Goal: Task Accomplishment & Management: Complete application form

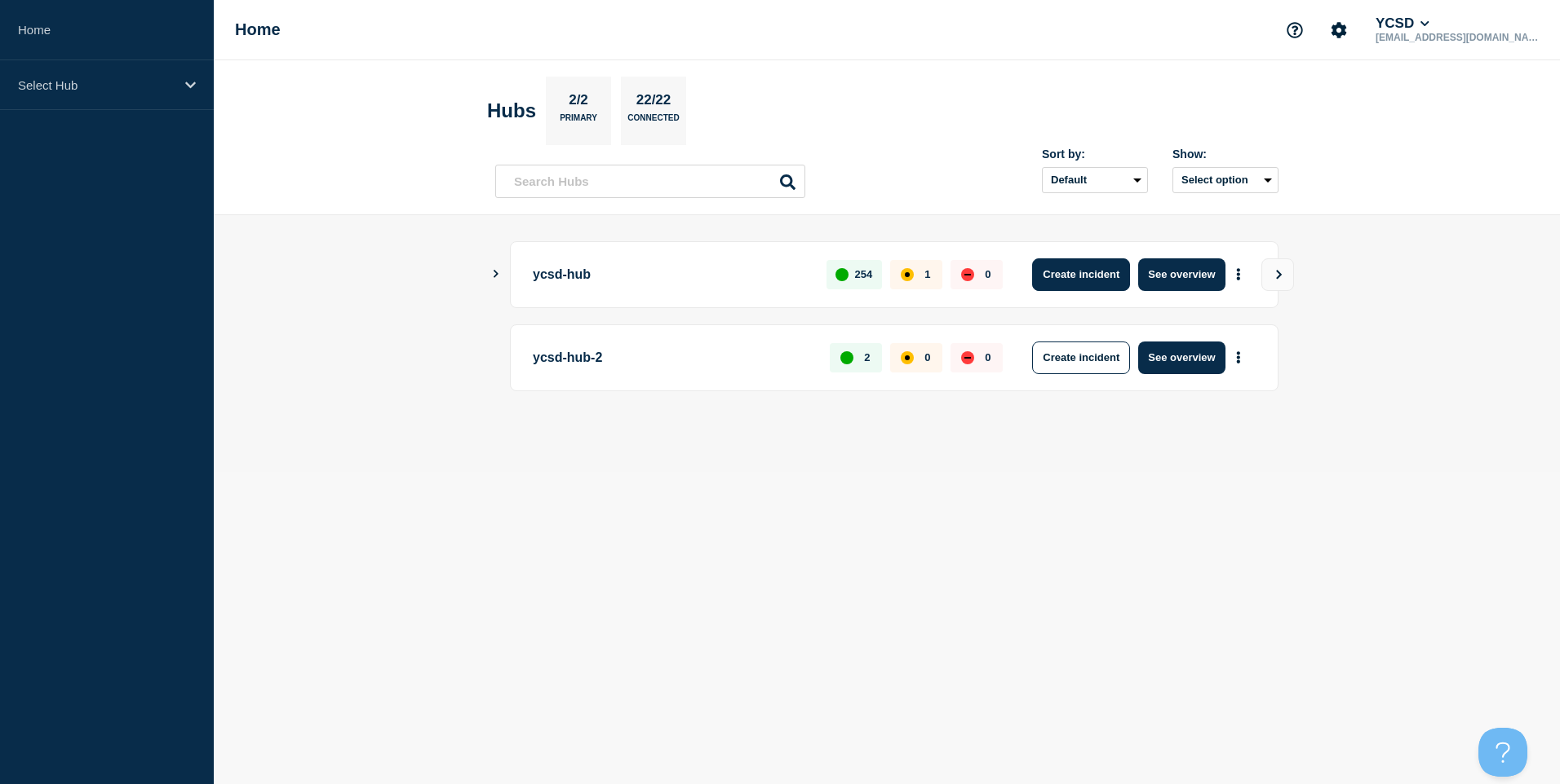
click at [1100, 274] on button "Create incident" at bounding box center [1081, 274] width 98 height 32
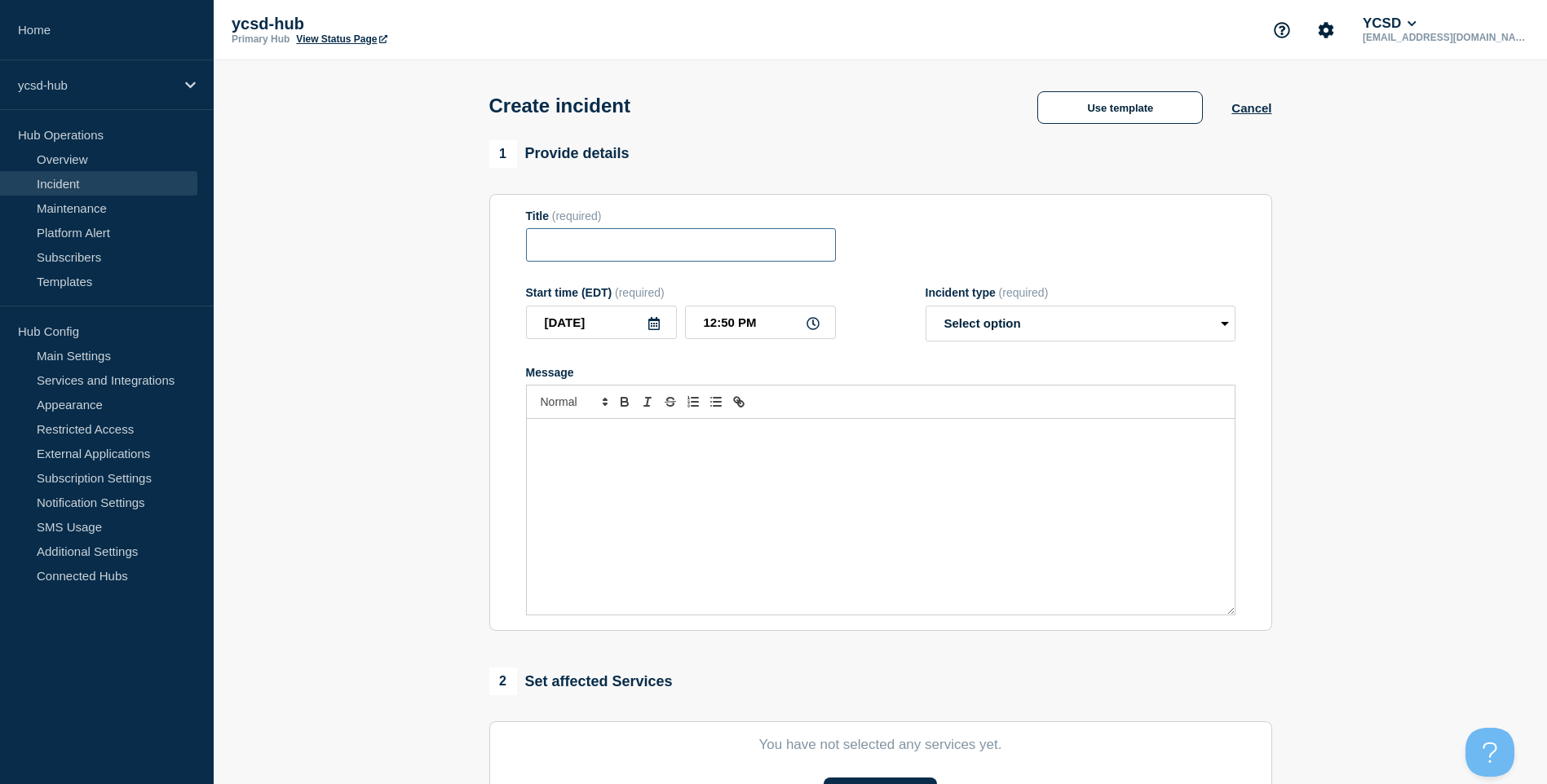
click at [687, 251] on input "Title" at bounding box center [681, 245] width 310 height 33
type input "Clever Portal Outage"
click at [1043, 313] on select "Select option Investigating Identified Monitoring" at bounding box center [1080, 323] width 310 height 36
select select "identified"
click at [925, 309] on select "Select option Investigating Identified Monitoring" at bounding box center [1080, 323] width 310 height 36
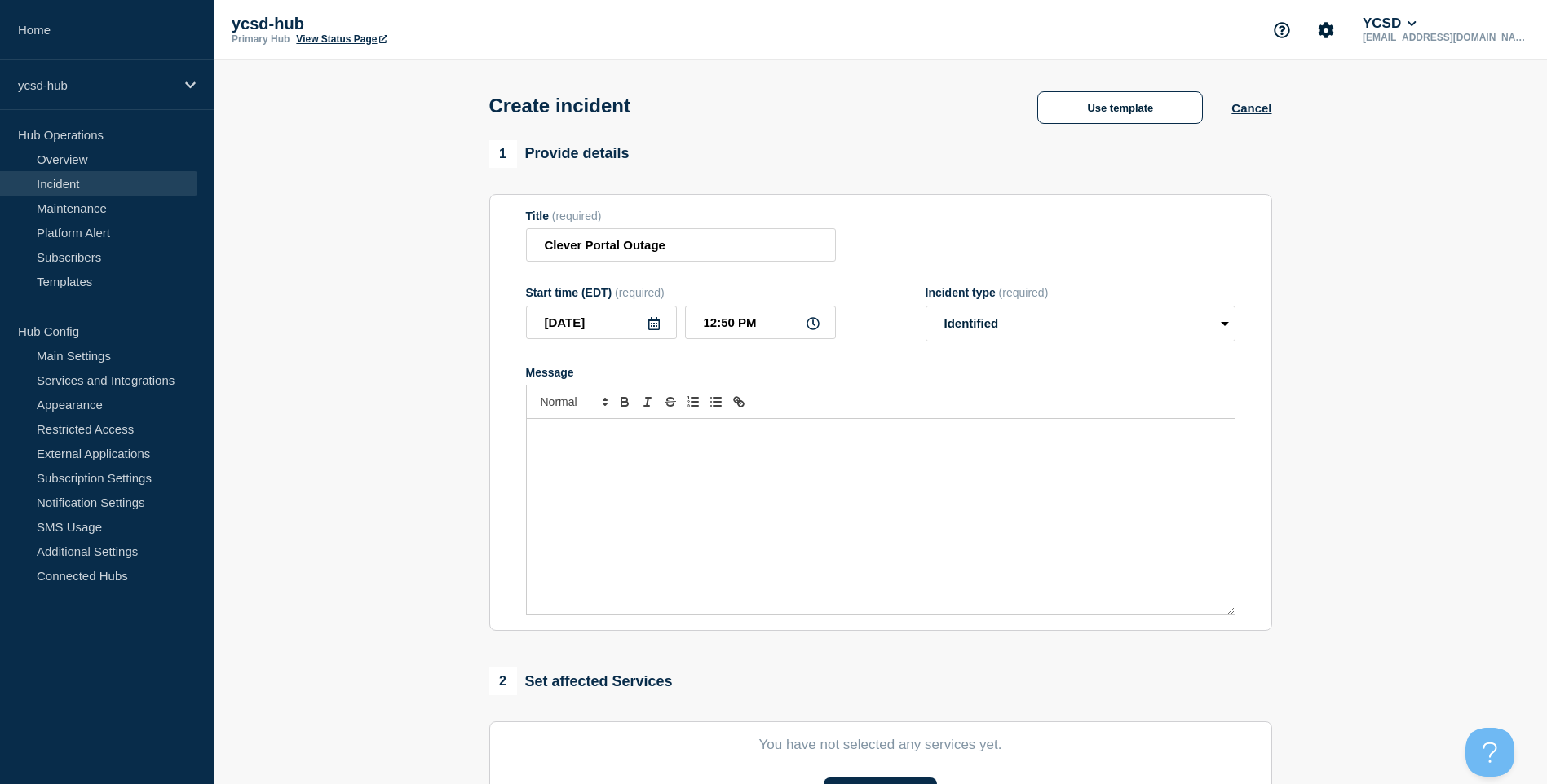
click at [952, 437] on p "Message" at bounding box center [880, 436] width 683 height 15
click at [857, 436] on p "IT has received numerous contacts reporting they are not" at bounding box center [880, 436] width 683 height 15
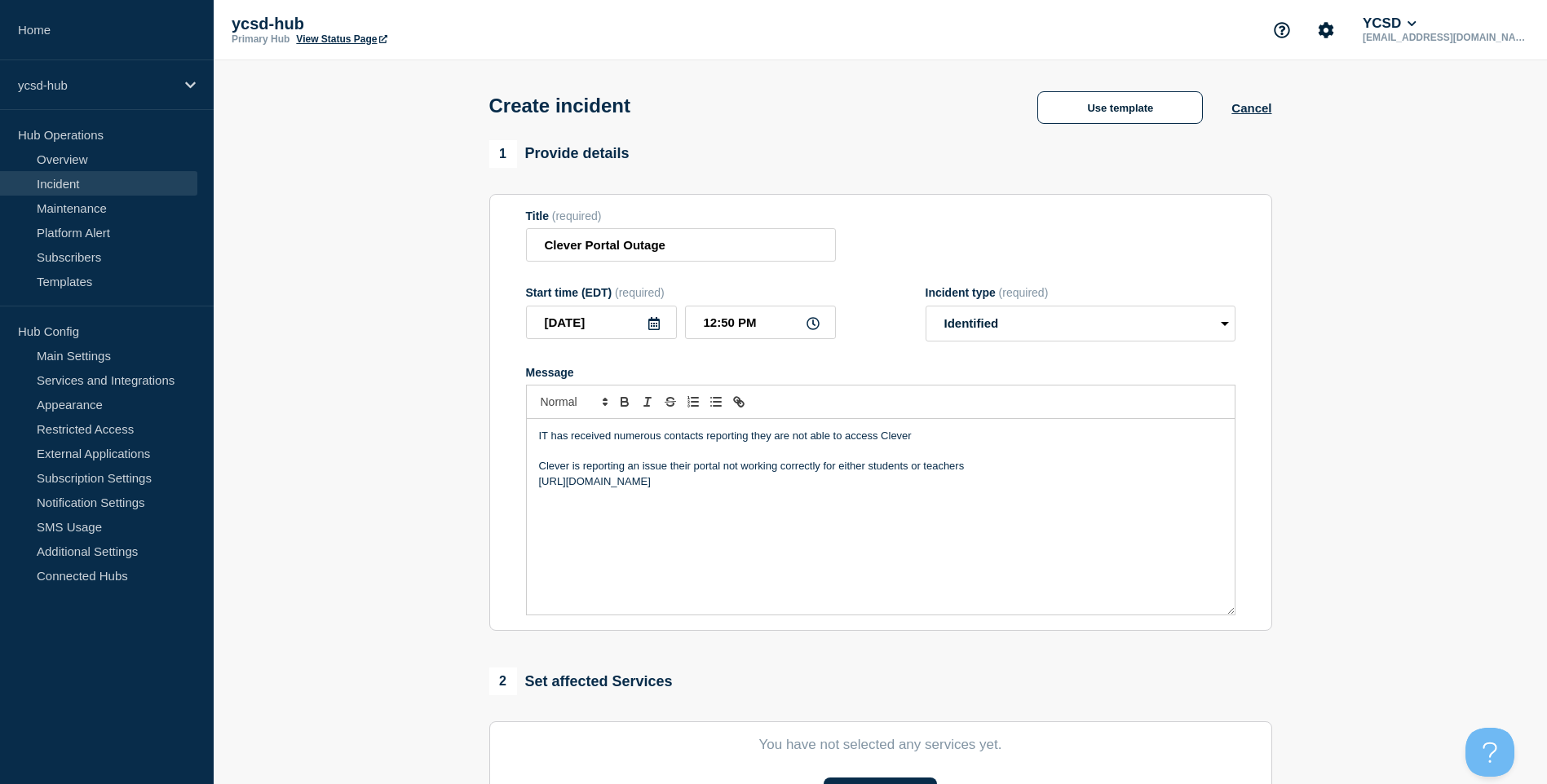
drag, startPoint x: 669, startPoint y: 491, endPoint x: 504, endPoint y: 491, distance: 165.0
click at [504, 491] on section "Title (required) Clever Portal Outage Start time (EDT) (required) 2025-10-15 12…" at bounding box center [880, 413] width 783 height 438
click at [741, 406] on icon "Toggle link" at bounding box center [741, 404] width 6 height 6
type input "https://status.clever.com/"
click at [697, 509] on link at bounding box center [696, 511] width 37 height 12
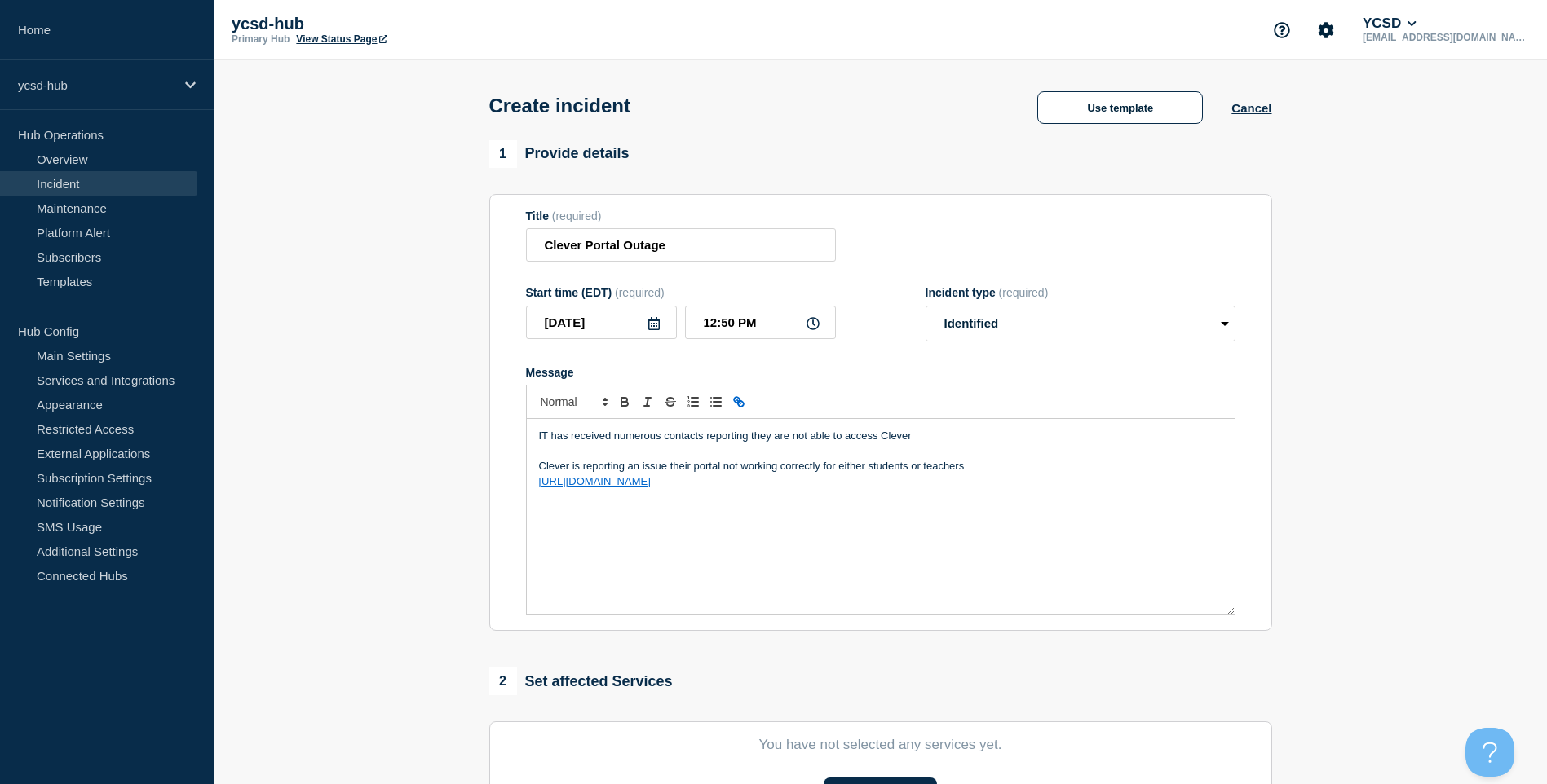
click at [733, 510] on div "IT has received numerous contacts reporting they are not able to access Clever …" at bounding box center [880, 517] width 708 height 196
click at [617, 482] on link "https://status.clever.com/" at bounding box center [595, 481] width 112 height 12
click at [969, 530] on div "IT has received numerous contacts reporting they are not able to access Clever …" at bounding box center [880, 517] width 708 height 196
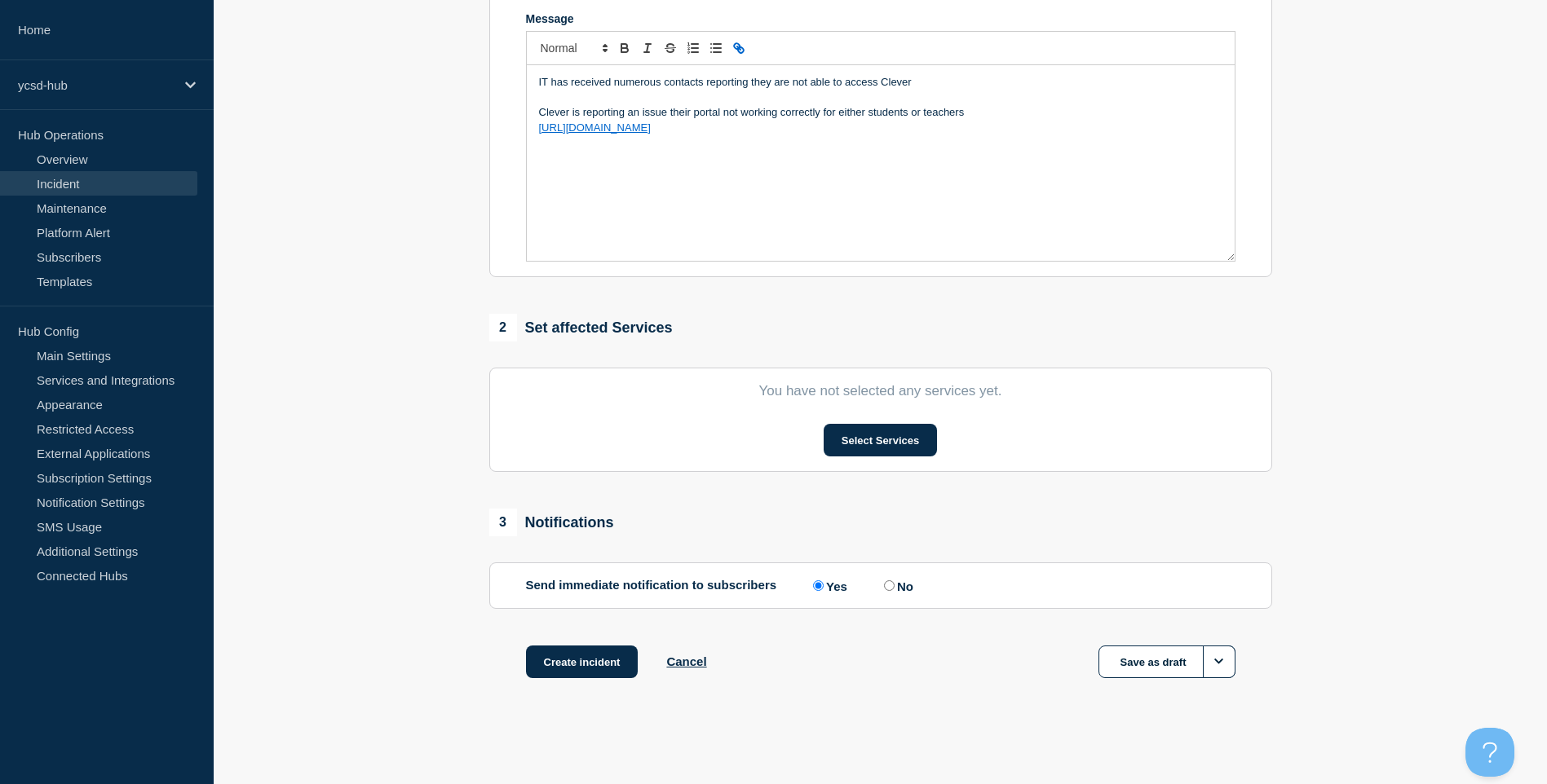
scroll to position [358, 0]
click at [906, 434] on button "Select Services" at bounding box center [880, 440] width 114 height 32
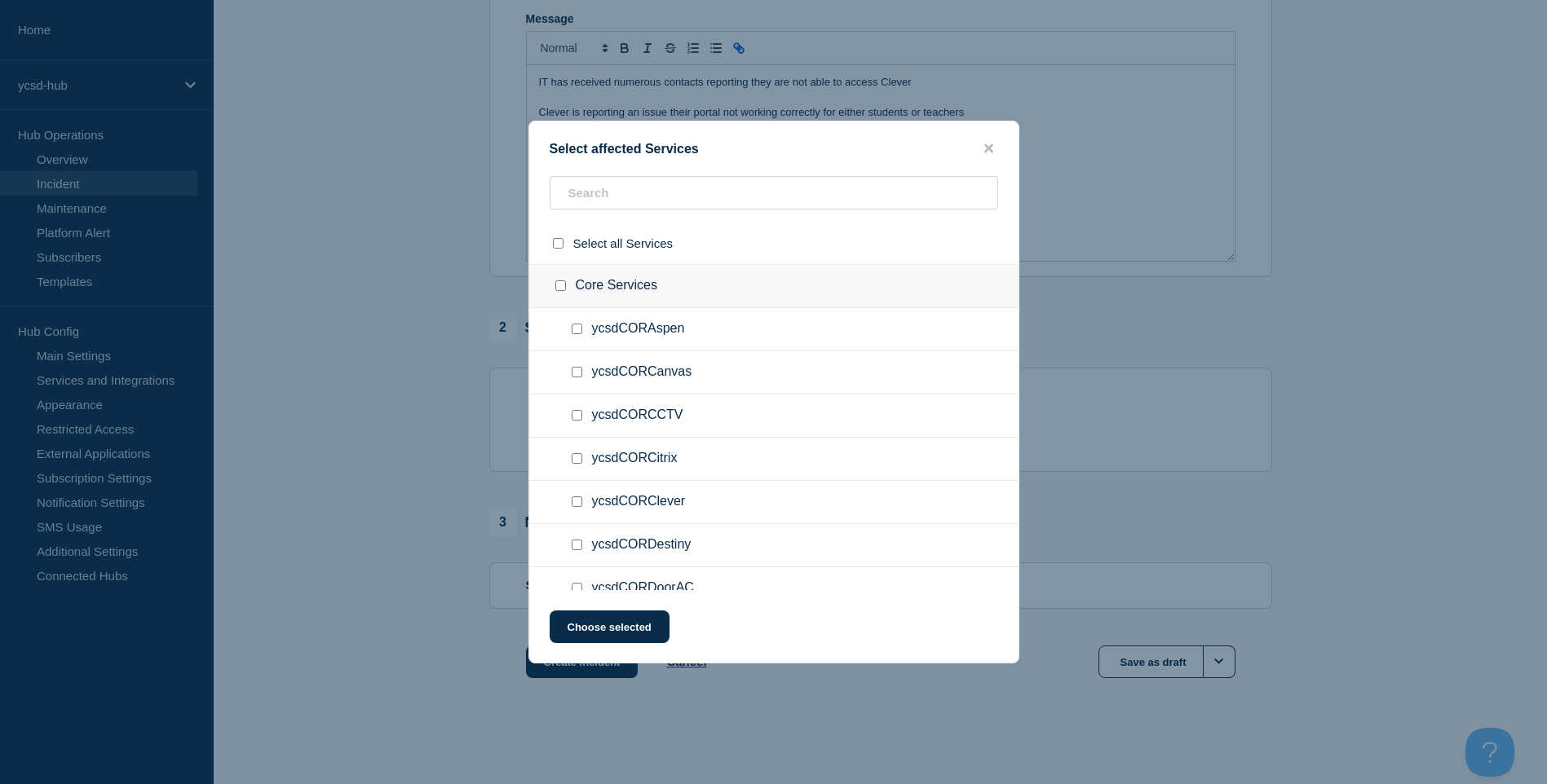
click at [681, 357] on ul "ycsdCORCanvas" at bounding box center [774, 373] width 489 height 43
click at [732, 187] on input "text" at bounding box center [774, 193] width 449 height 33
click at [701, 490] on ul "ycsdCORClever" at bounding box center [774, 503] width 489 height 43
click at [580, 510] on div at bounding box center [580, 502] width 24 height 17
click at [577, 502] on input "ycsdCORClever checkbox" at bounding box center [576, 502] width 11 height 11
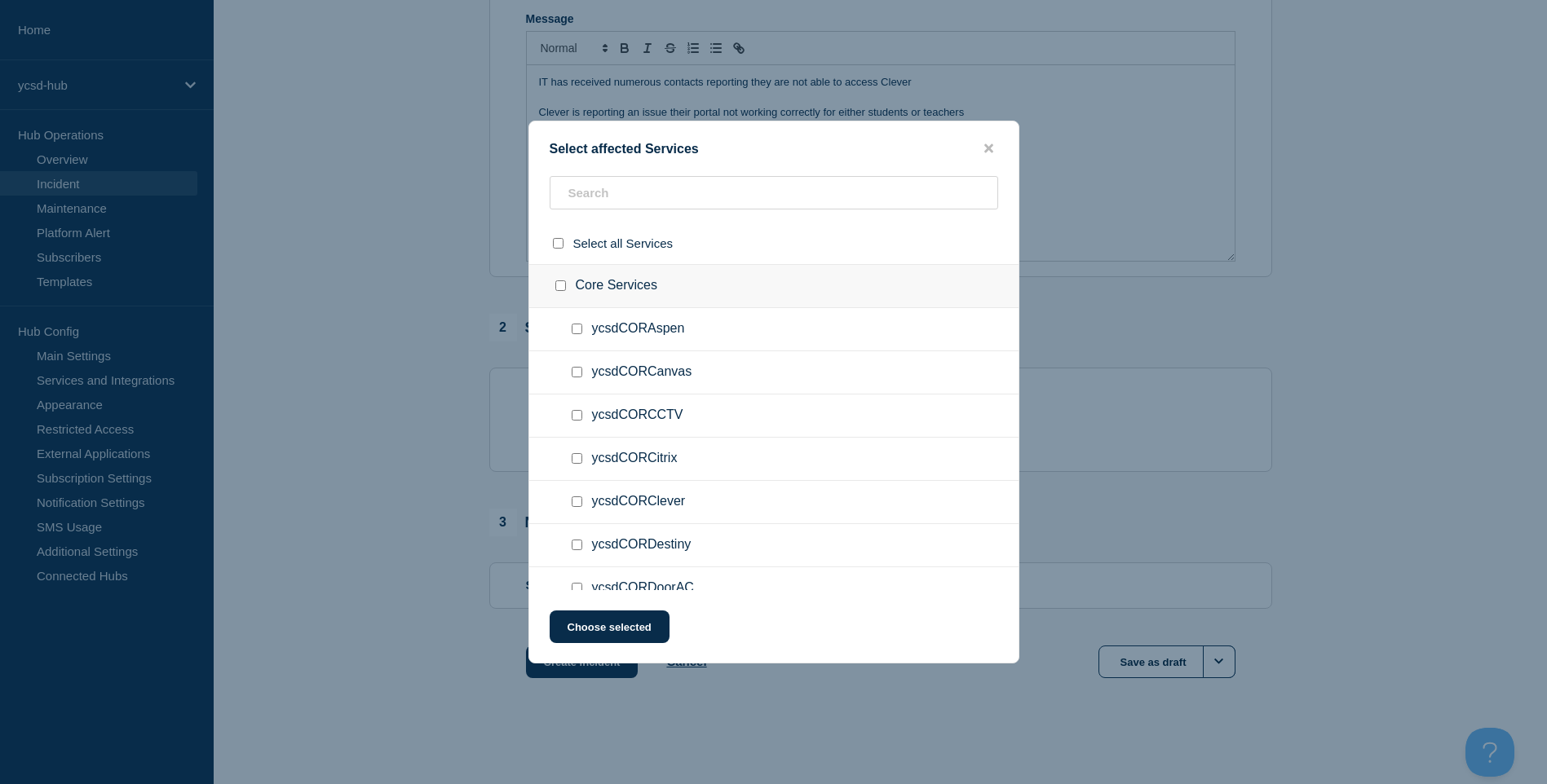
checkbox input "true"
click at [635, 631] on button "Choose selected" at bounding box center [610, 626] width 120 height 32
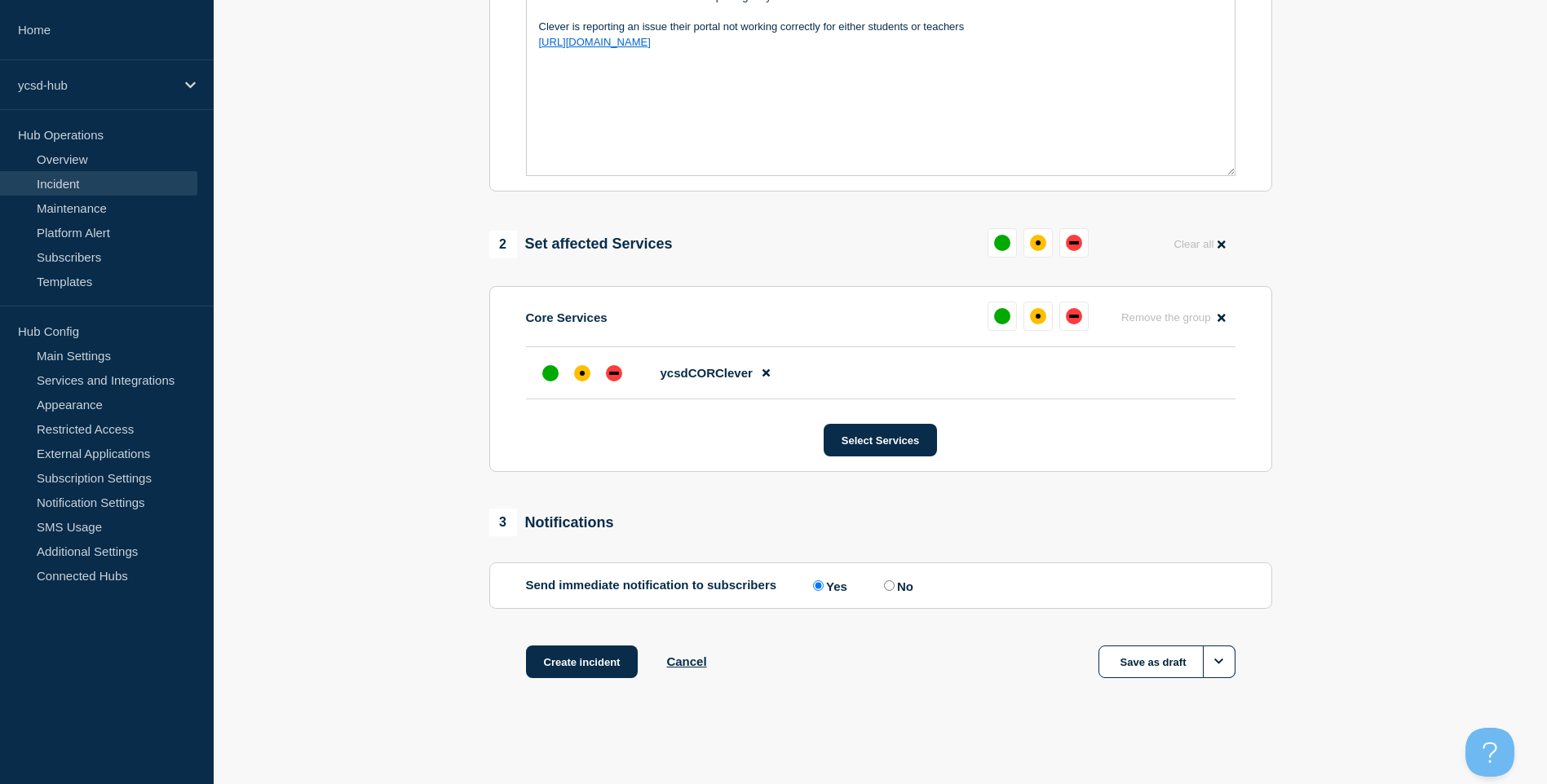
scroll to position [0, 0]
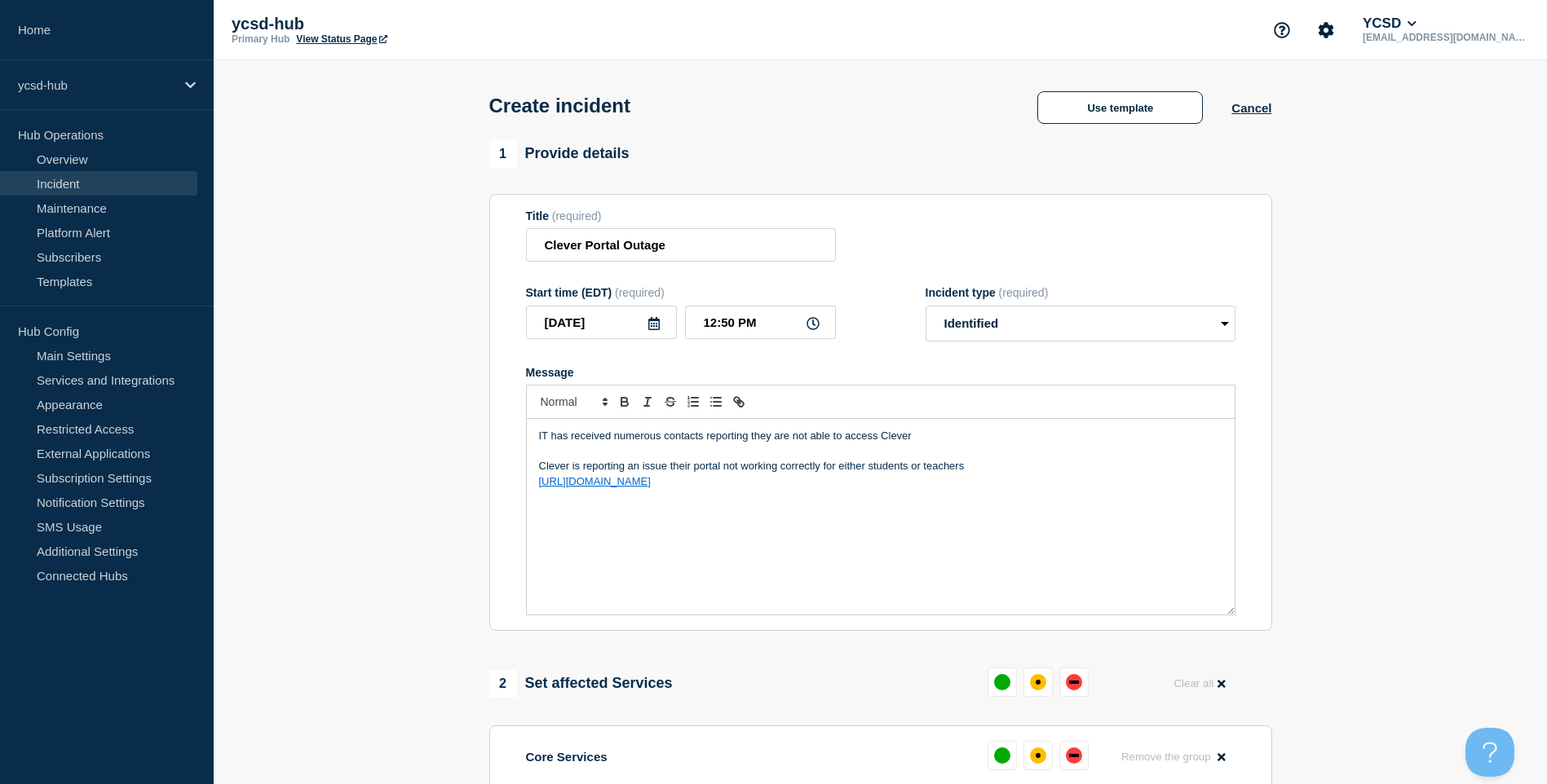
click at [932, 429] on div "IT has received numerous contacts reporting they are not able to access Clever …" at bounding box center [880, 517] width 708 height 196
click at [701, 439] on p "IT has received numerous contacts reporting they are not able to access Clever" at bounding box center [880, 436] width 683 height 15
click at [703, 439] on p "IT has received numerous contacts reporting they are not able to access Clever" at bounding box center [880, 436] width 683 height 15
click at [670, 469] on p "Clever is reporting an issue their portal not working correctly for either stud…" at bounding box center [880, 466] width 683 height 15
click at [767, 536] on div "IT has received numerous contacts reporting they are not able to access Clever …" at bounding box center [880, 517] width 708 height 196
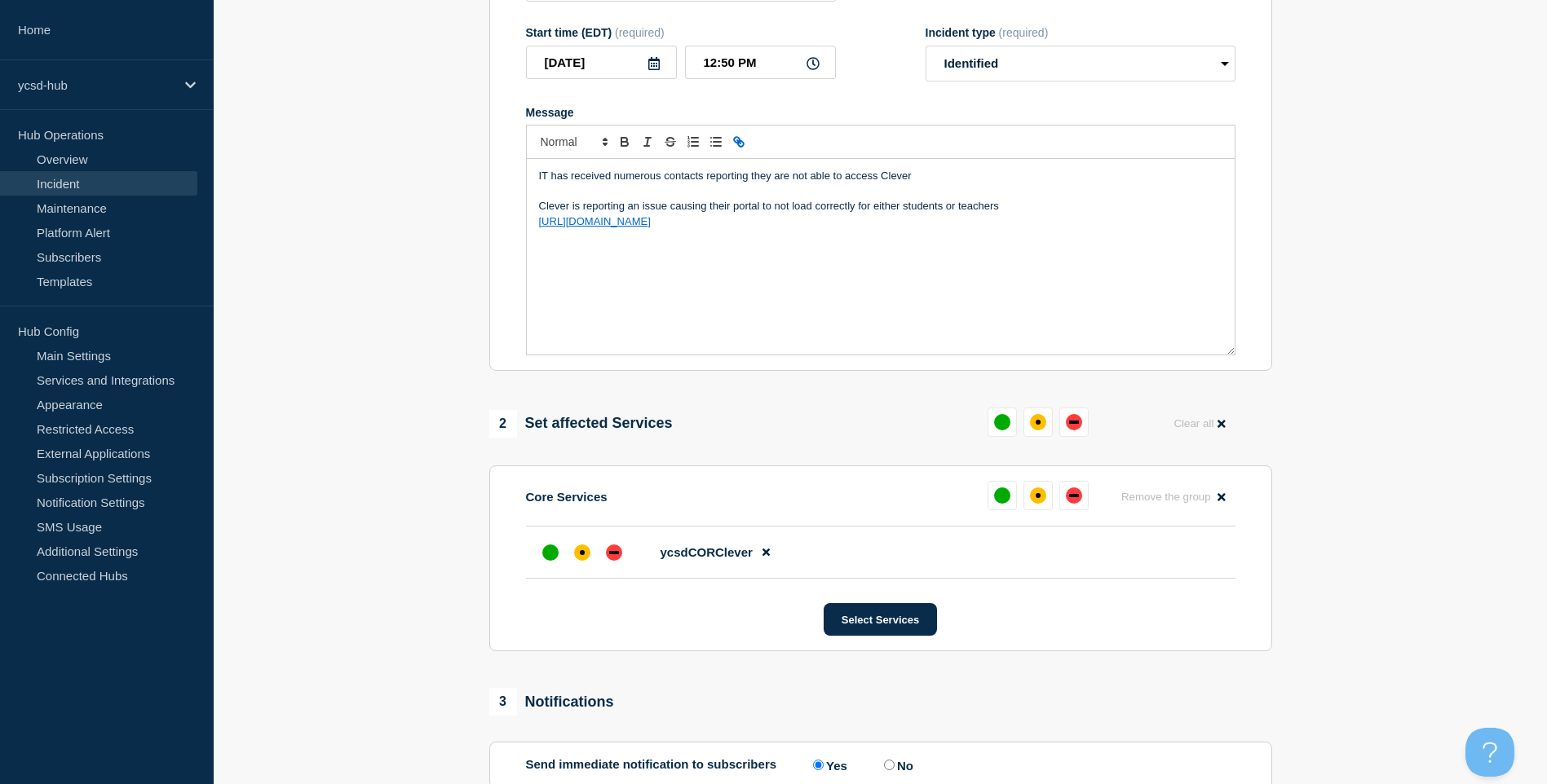
scroll to position [326, 0]
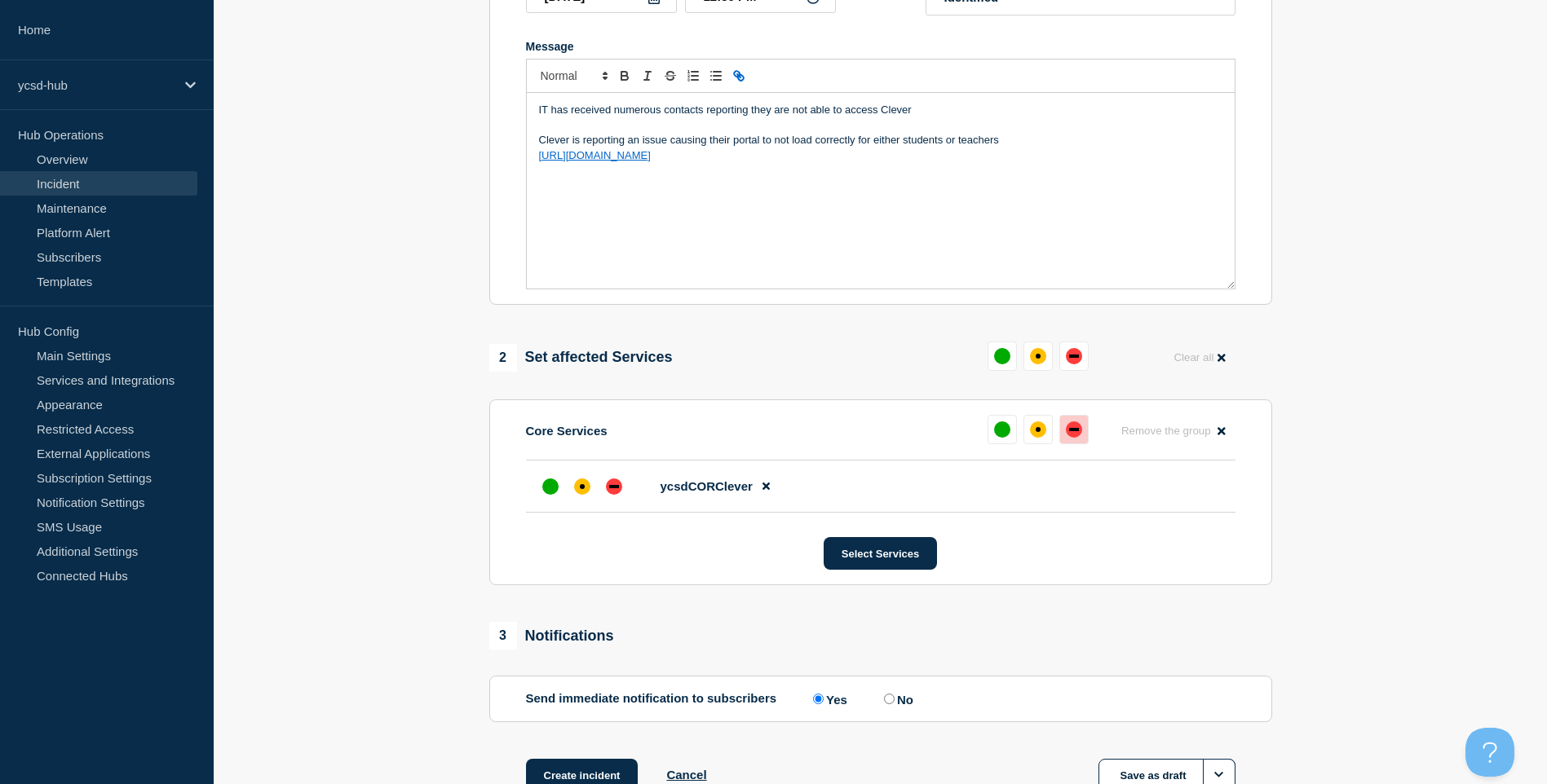
click at [1076, 429] on div "down" at bounding box center [1073, 429] width 17 height 17
click at [890, 555] on button "Select Services" at bounding box center [880, 553] width 114 height 32
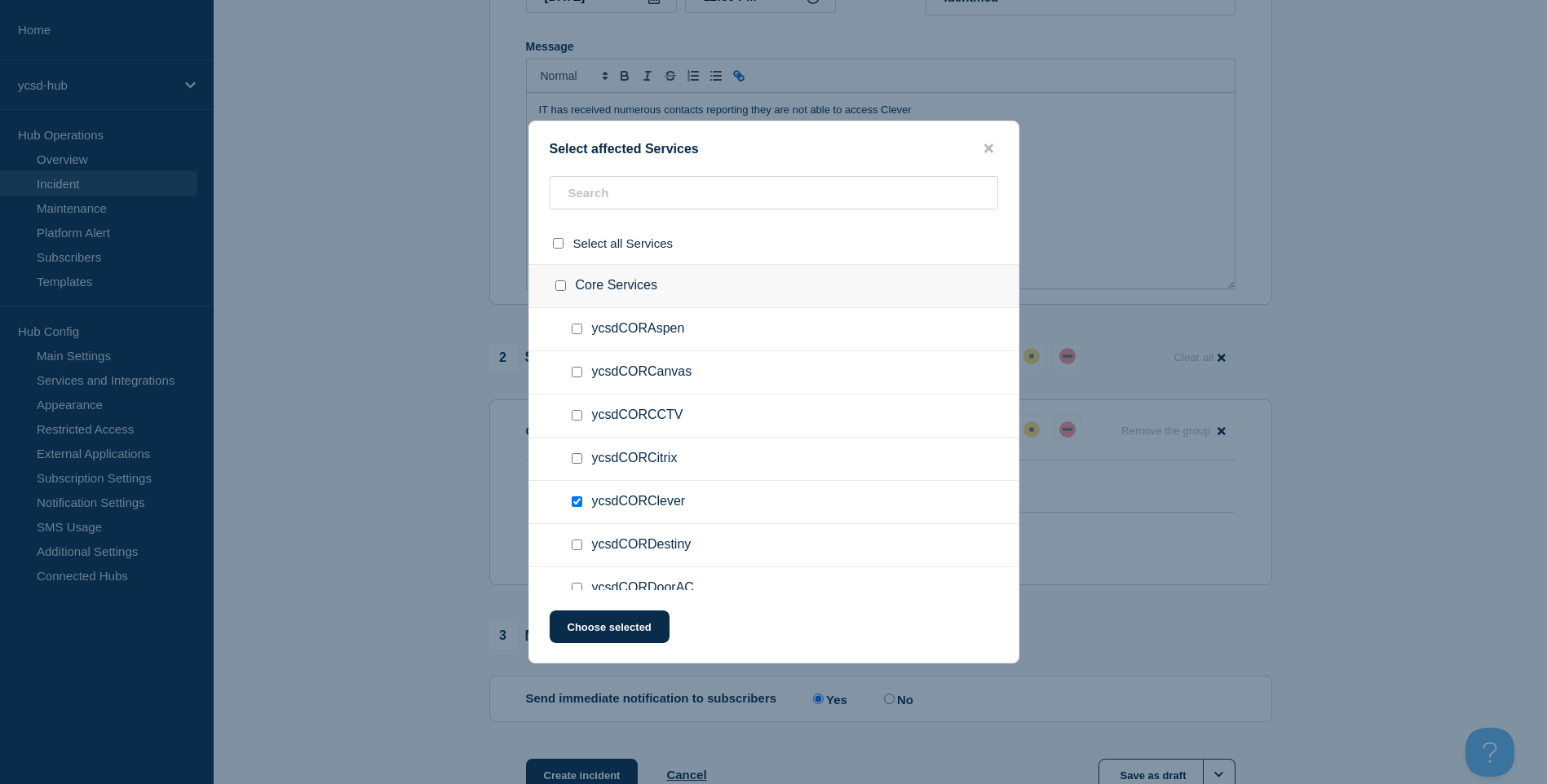
click at [979, 146] on button "close button" at bounding box center [988, 149] width 19 height 16
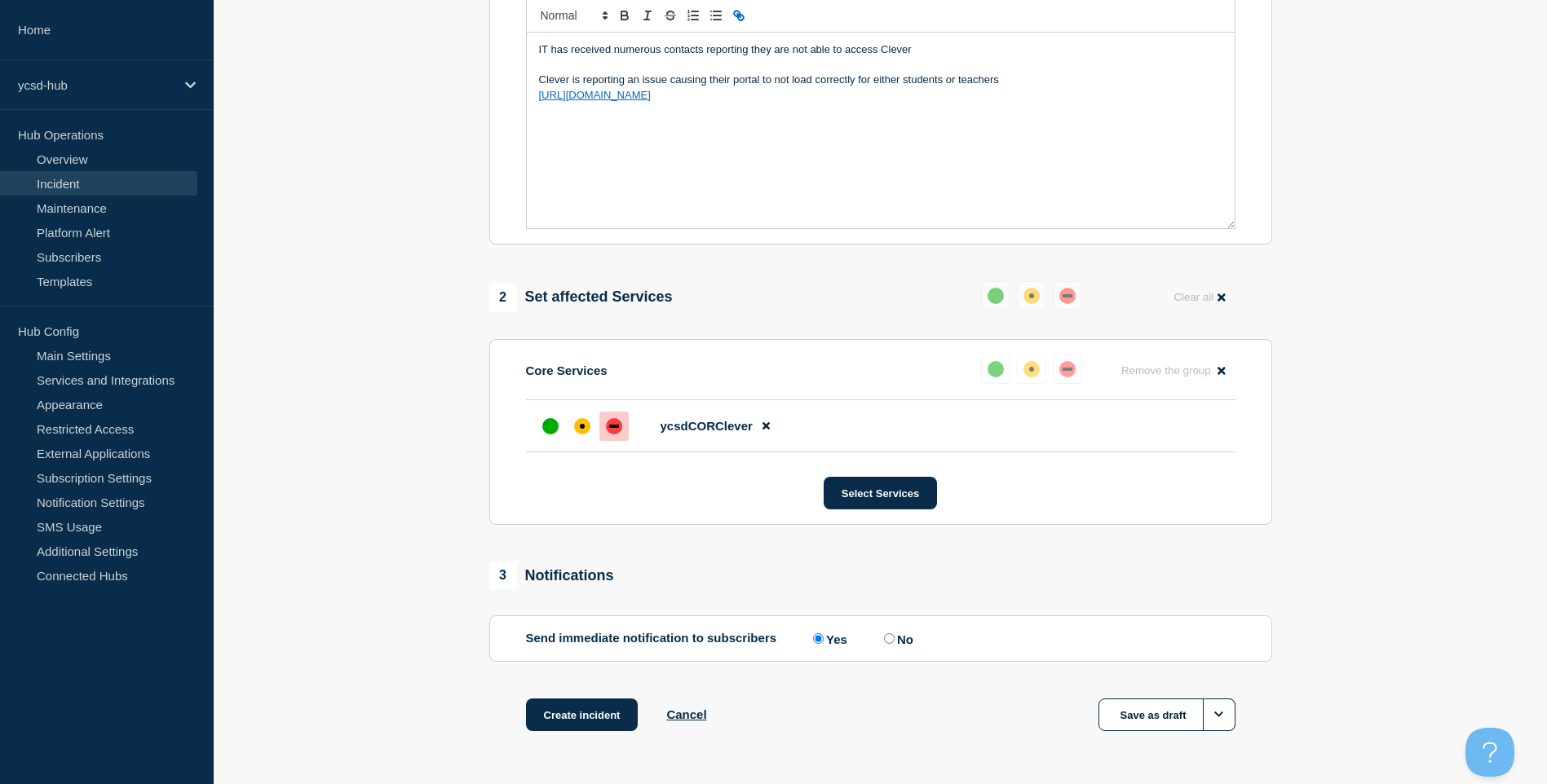
scroll to position [444, 0]
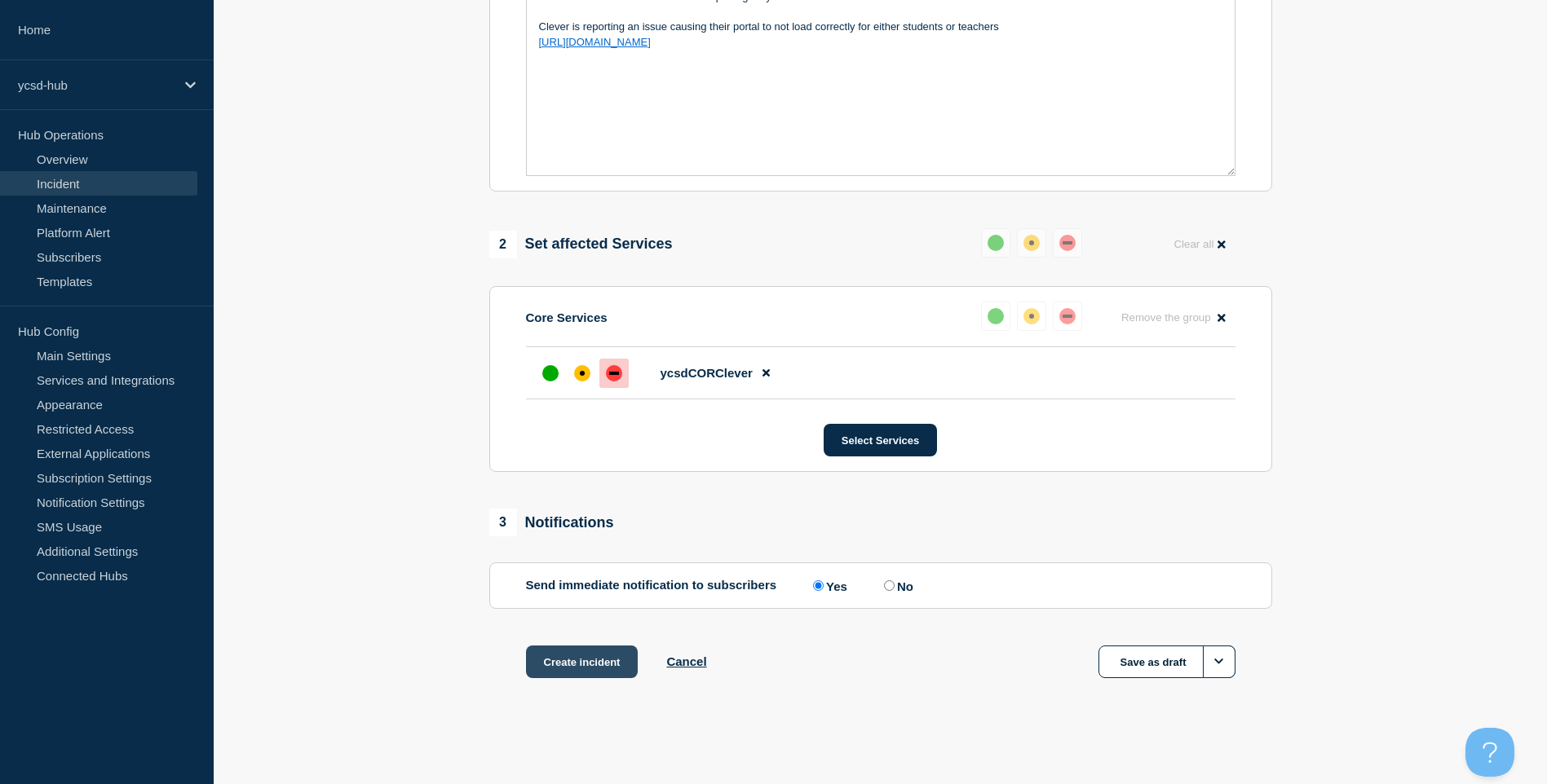
click at [592, 667] on button "Create incident" at bounding box center [582, 662] width 113 height 32
